Goal: Find specific page/section: Find specific page/section

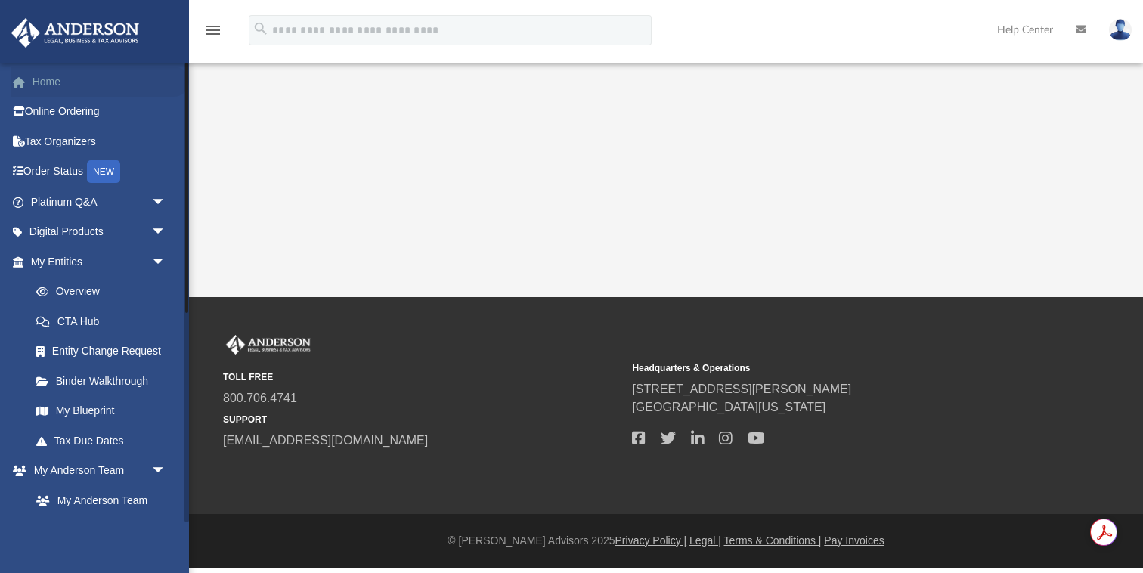
click at [42, 81] on link "Home" at bounding box center [100, 82] width 178 height 30
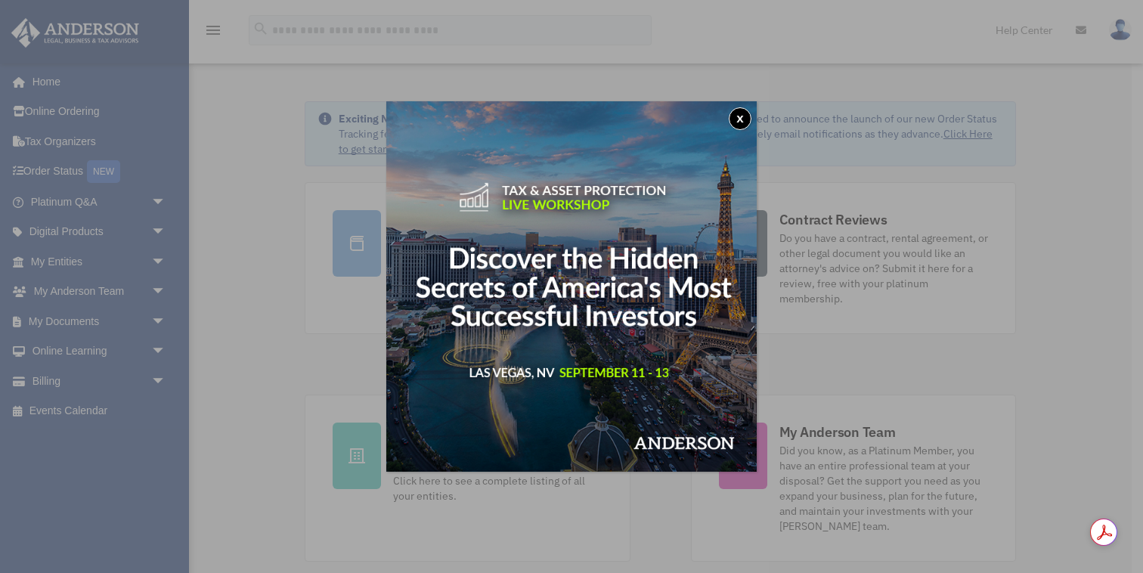
click at [746, 116] on button "x" at bounding box center [740, 118] width 23 height 23
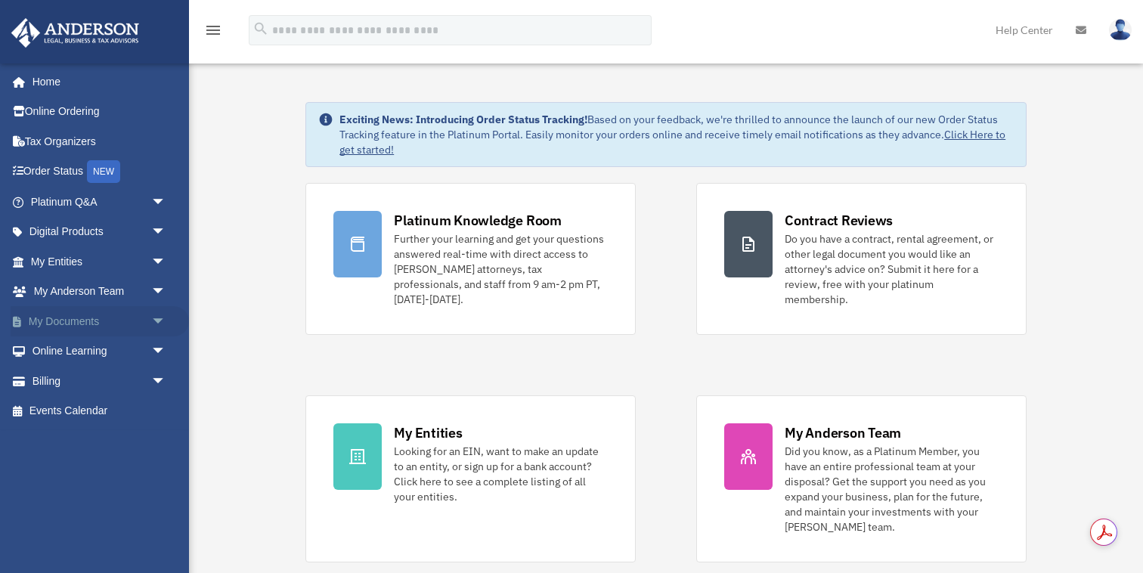
click at [82, 322] on link "My Documents arrow_drop_down" at bounding box center [100, 321] width 178 height 30
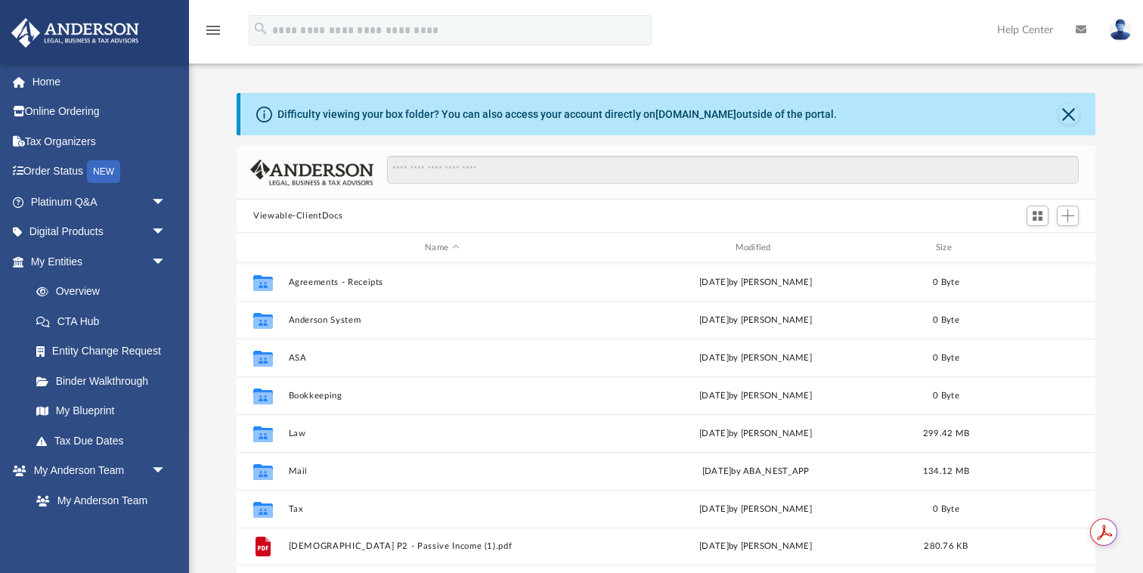
scroll to position [343, 858]
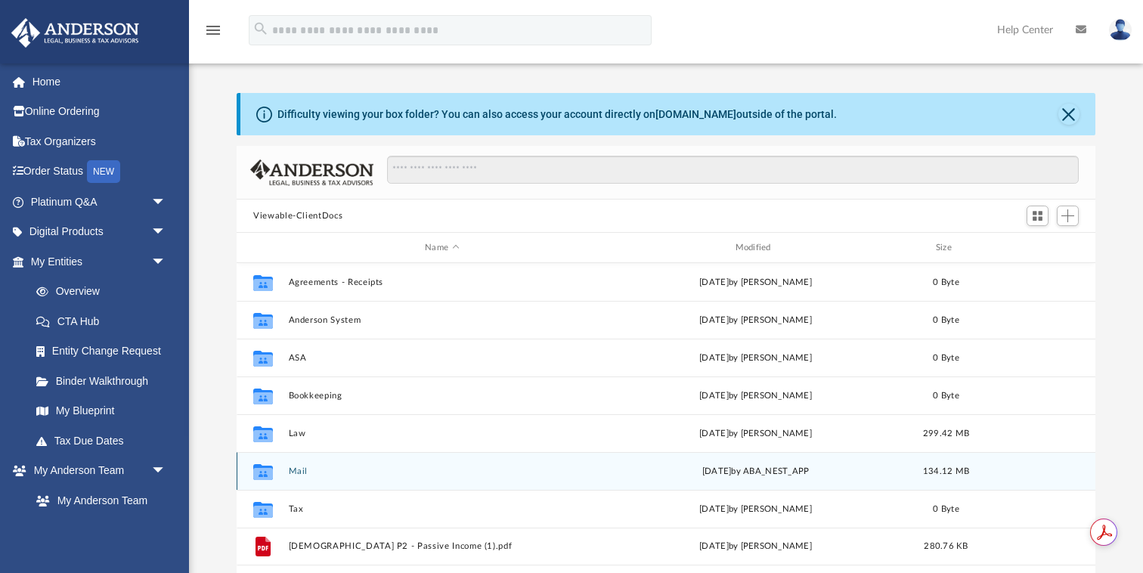
click at [296, 472] on button "Mail" at bounding box center [442, 471] width 307 height 10
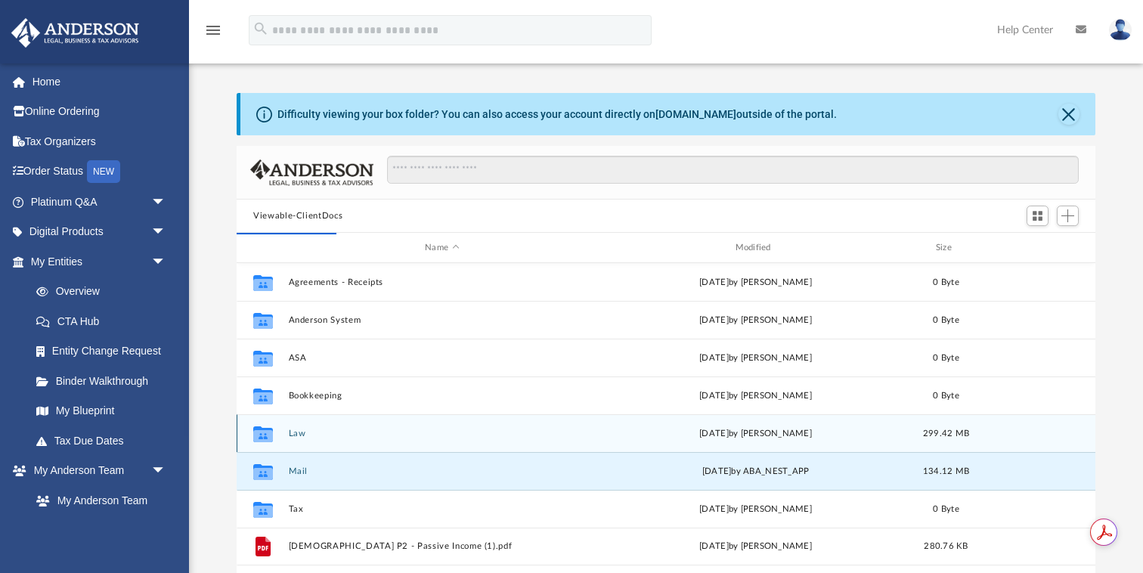
click at [296, 432] on button "Law" at bounding box center [442, 434] width 307 height 10
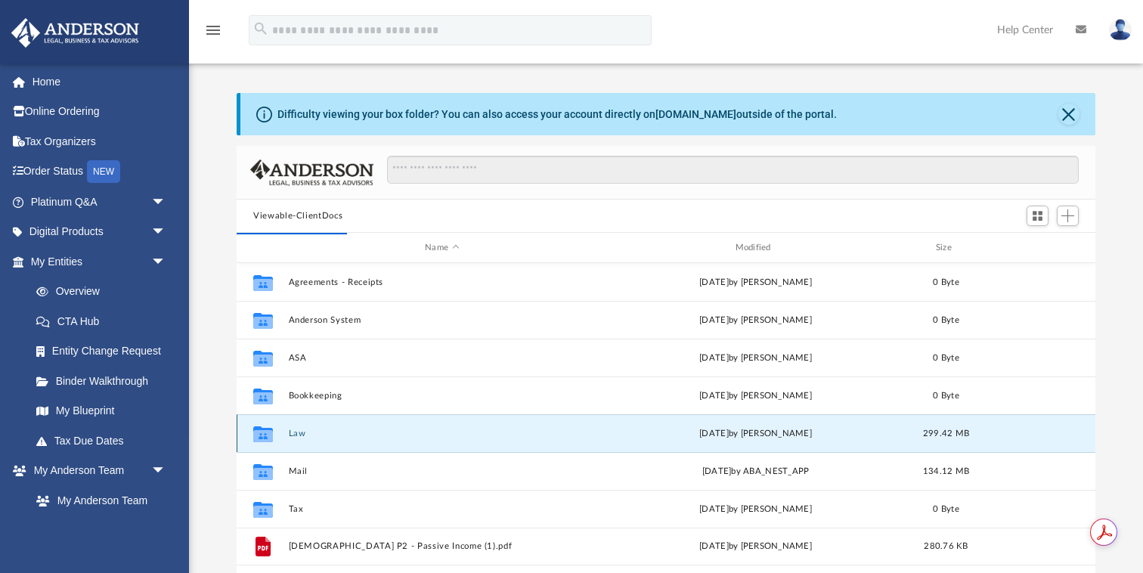
scroll to position [1, 1]
click at [291, 435] on button "Law" at bounding box center [442, 434] width 307 height 10
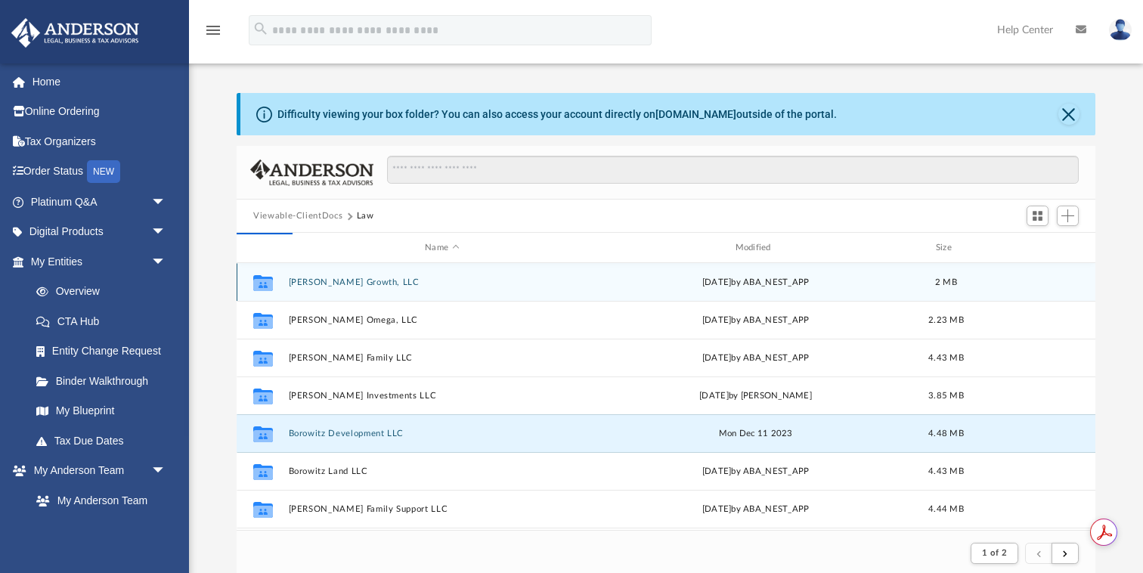
scroll to position [343, 858]
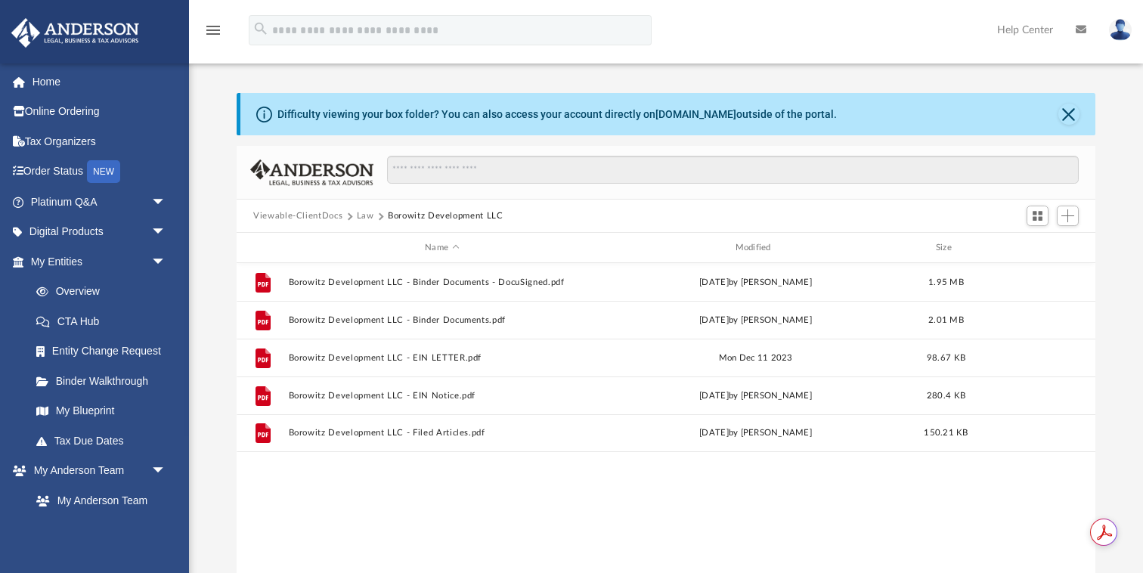
click at [370, 215] on button "Law" at bounding box center [365, 216] width 17 height 14
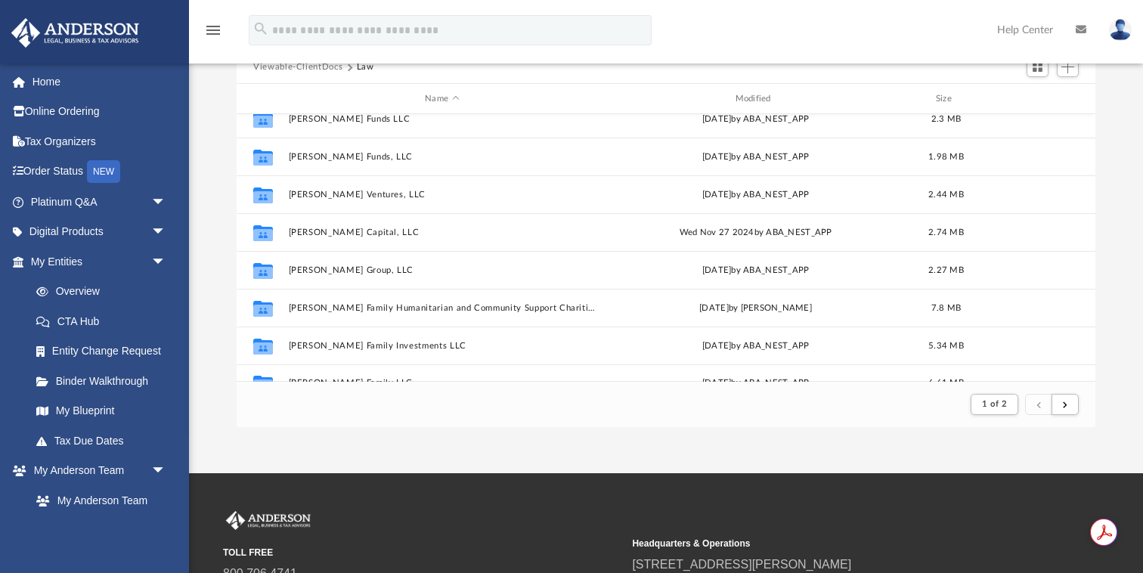
scroll to position [157, 0]
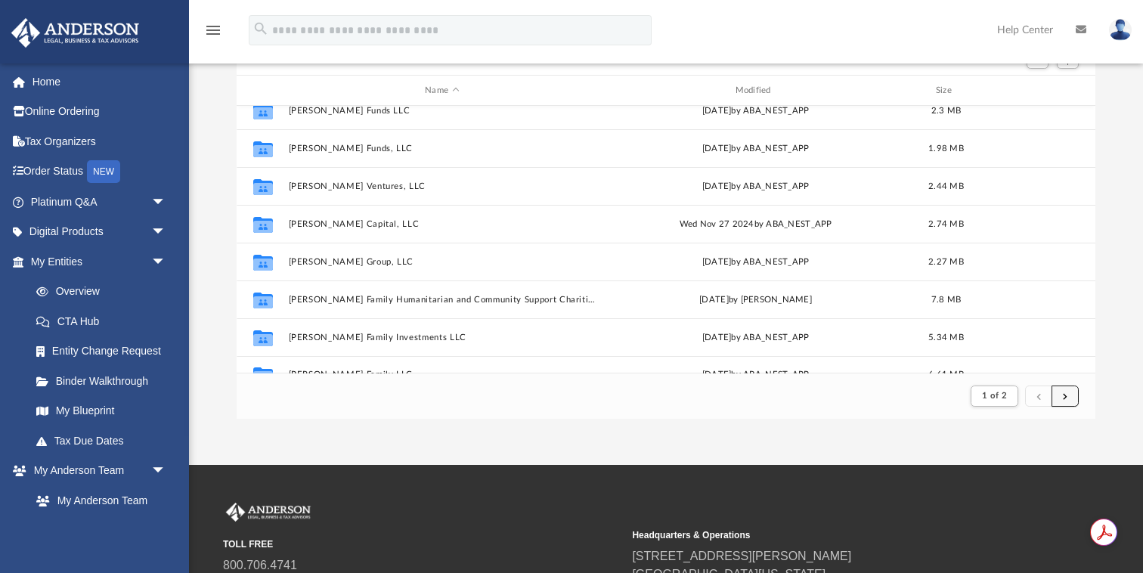
click at [1067, 395] on span "submit" at bounding box center [1065, 396] width 5 height 8
